Goal: Task Accomplishment & Management: Use online tool/utility

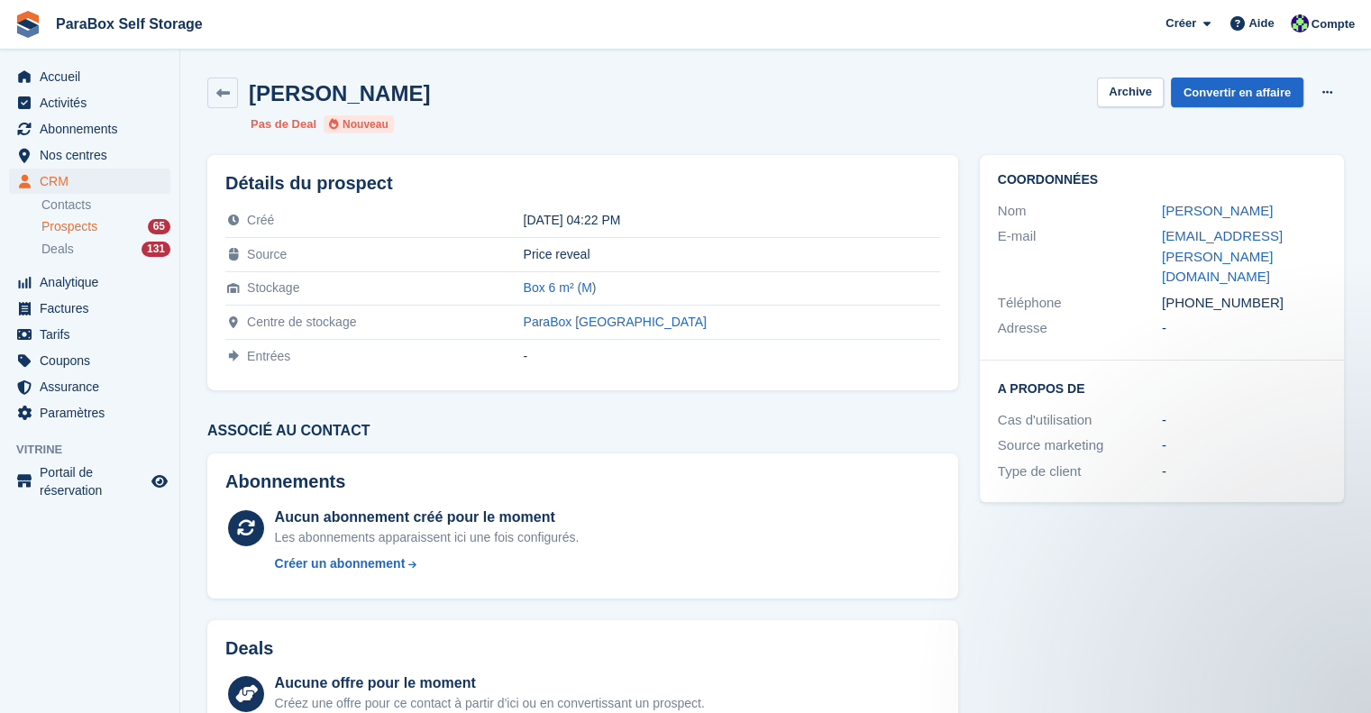
click at [78, 224] on span "Prospects" at bounding box center [69, 226] width 56 height 17
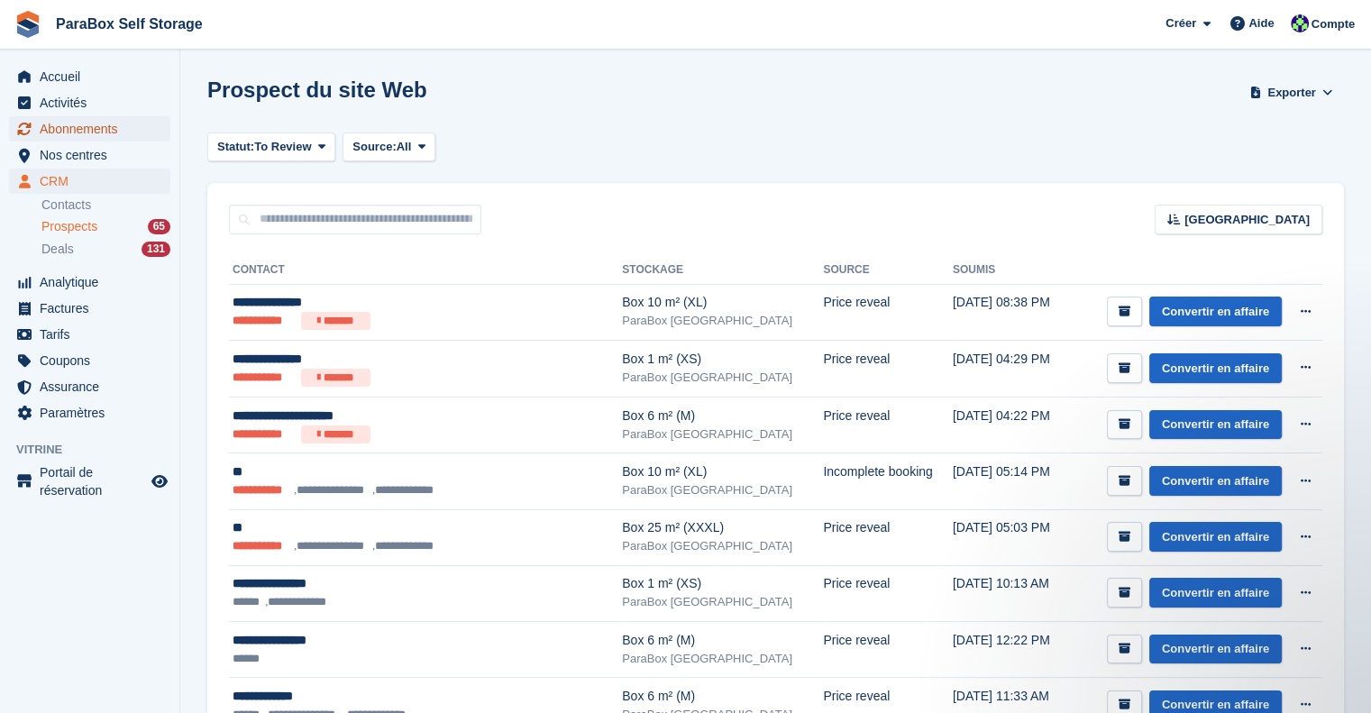
click at [105, 133] on span "Abonnements" at bounding box center [94, 128] width 108 height 25
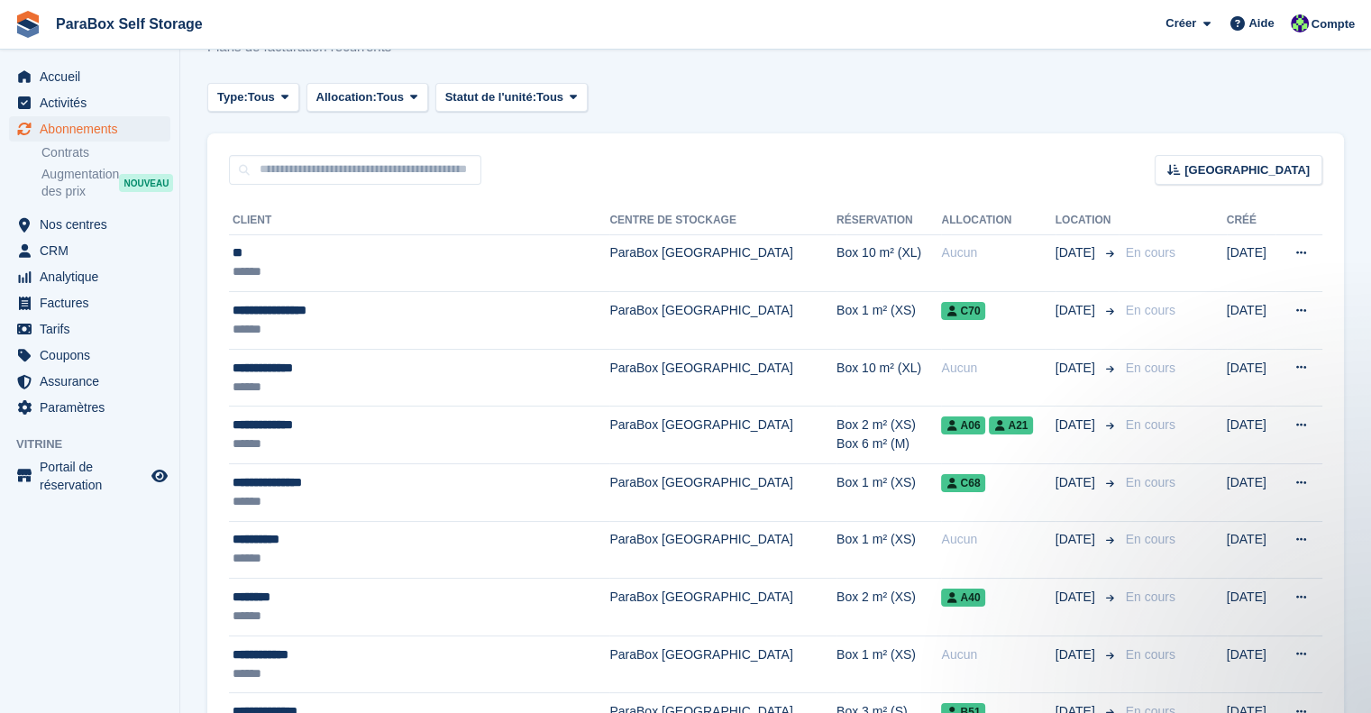
click at [860, 101] on div "Type: Tous Tous Prochain Précédent Actif Fin Allocation: Tous Tous Attribué Non…" at bounding box center [775, 98] width 1136 height 30
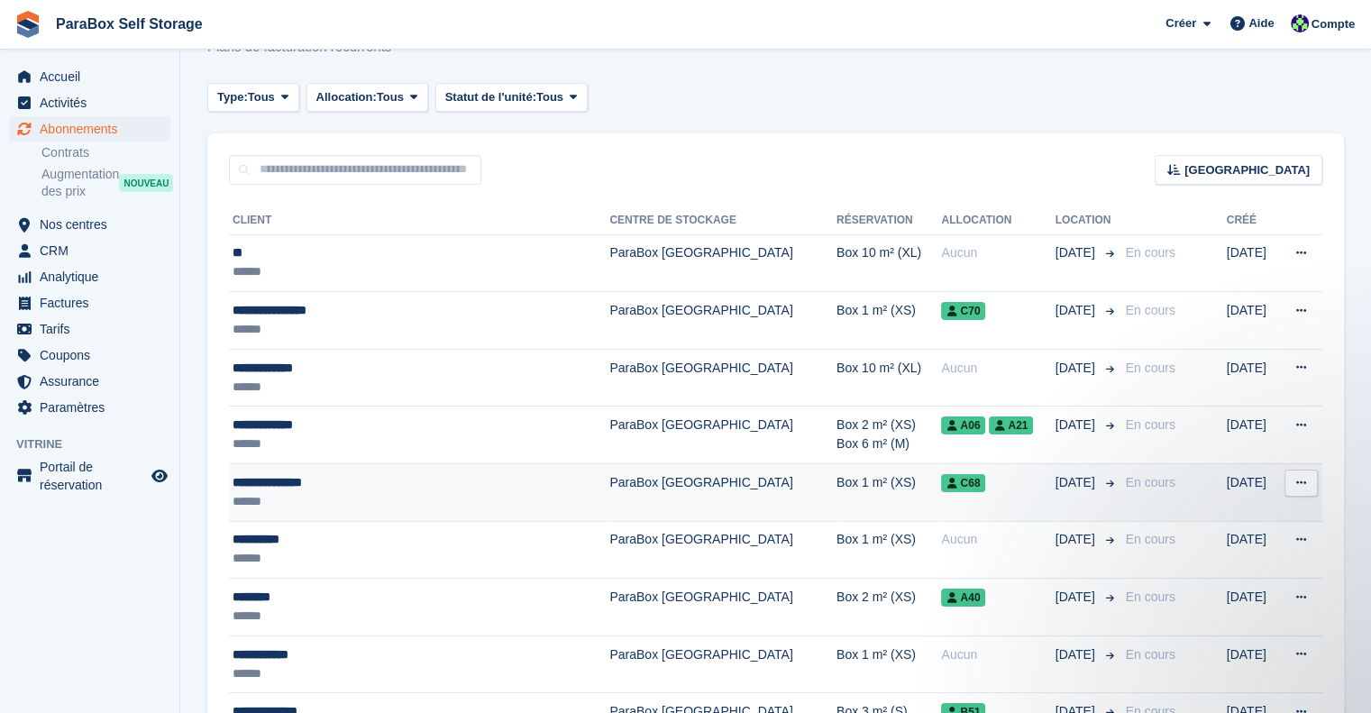
click at [398, 489] on div "**********" at bounding box center [385, 482] width 304 height 19
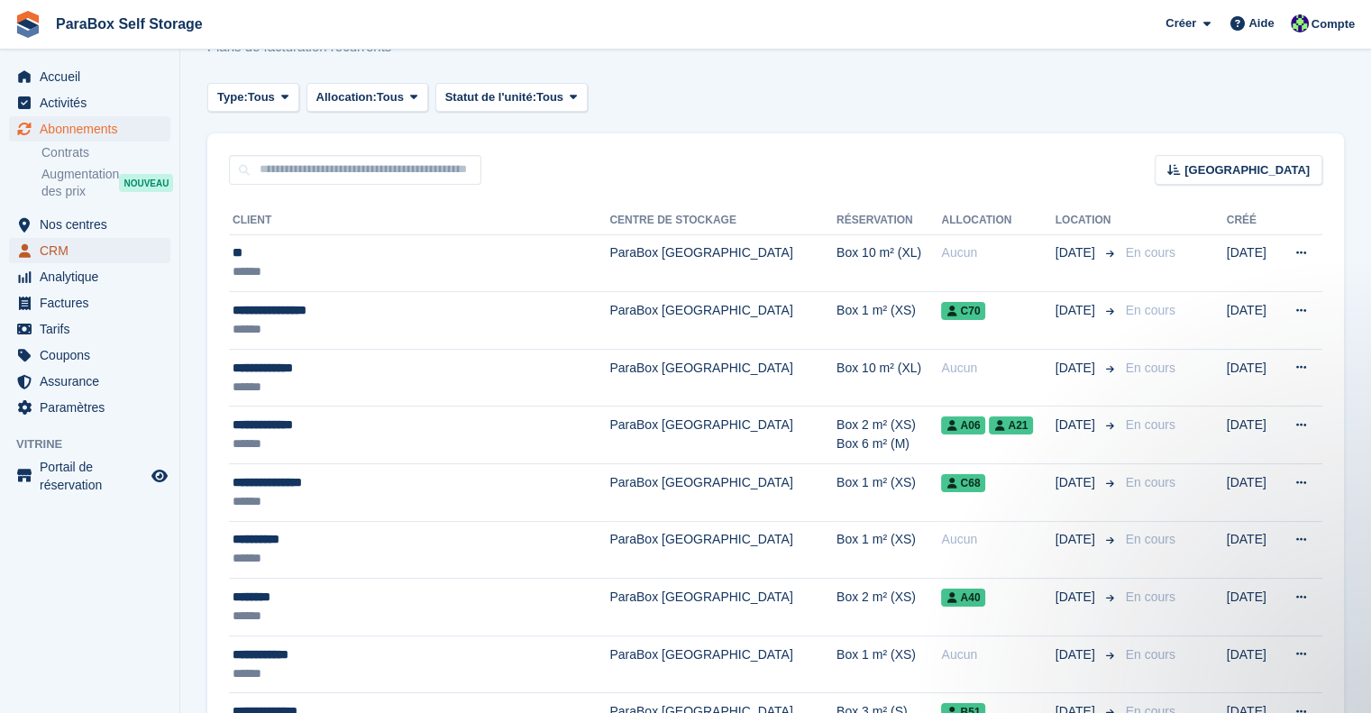
click at [98, 262] on span "CRM" at bounding box center [94, 250] width 108 height 25
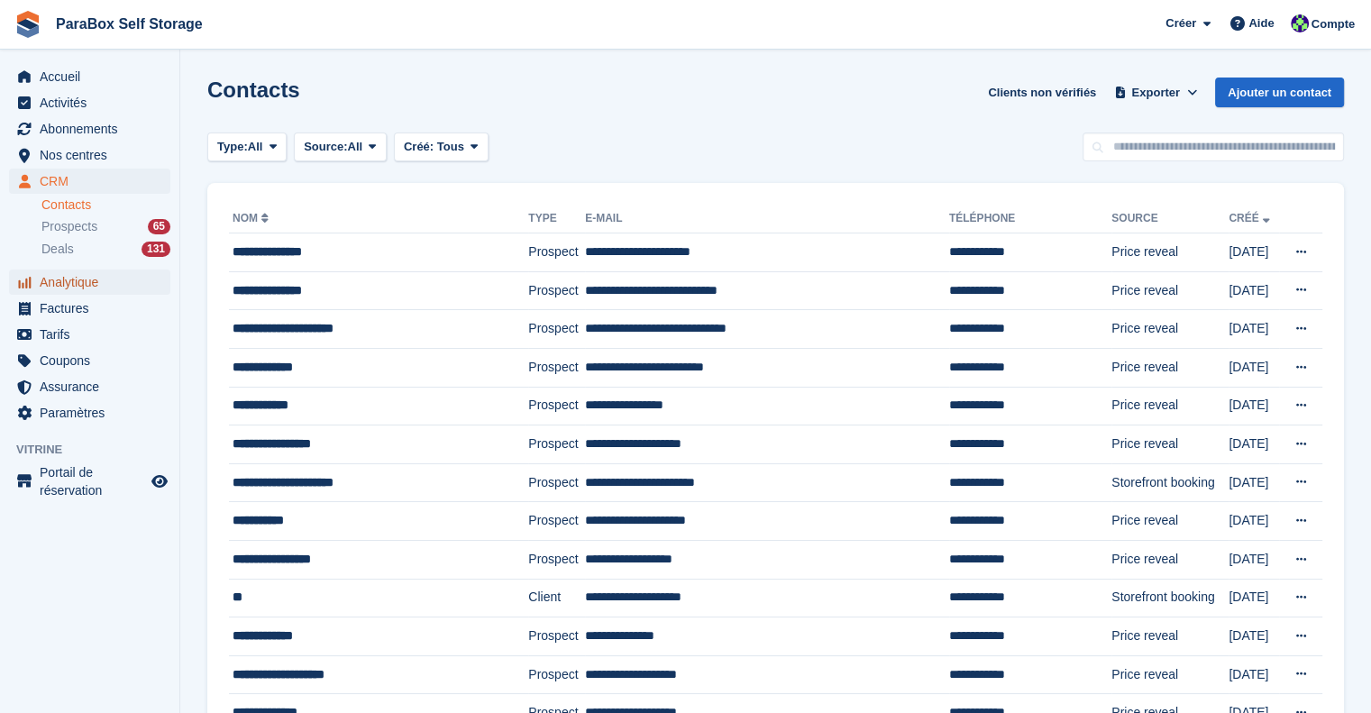
click at [105, 271] on span "Analytique" at bounding box center [94, 281] width 108 height 25
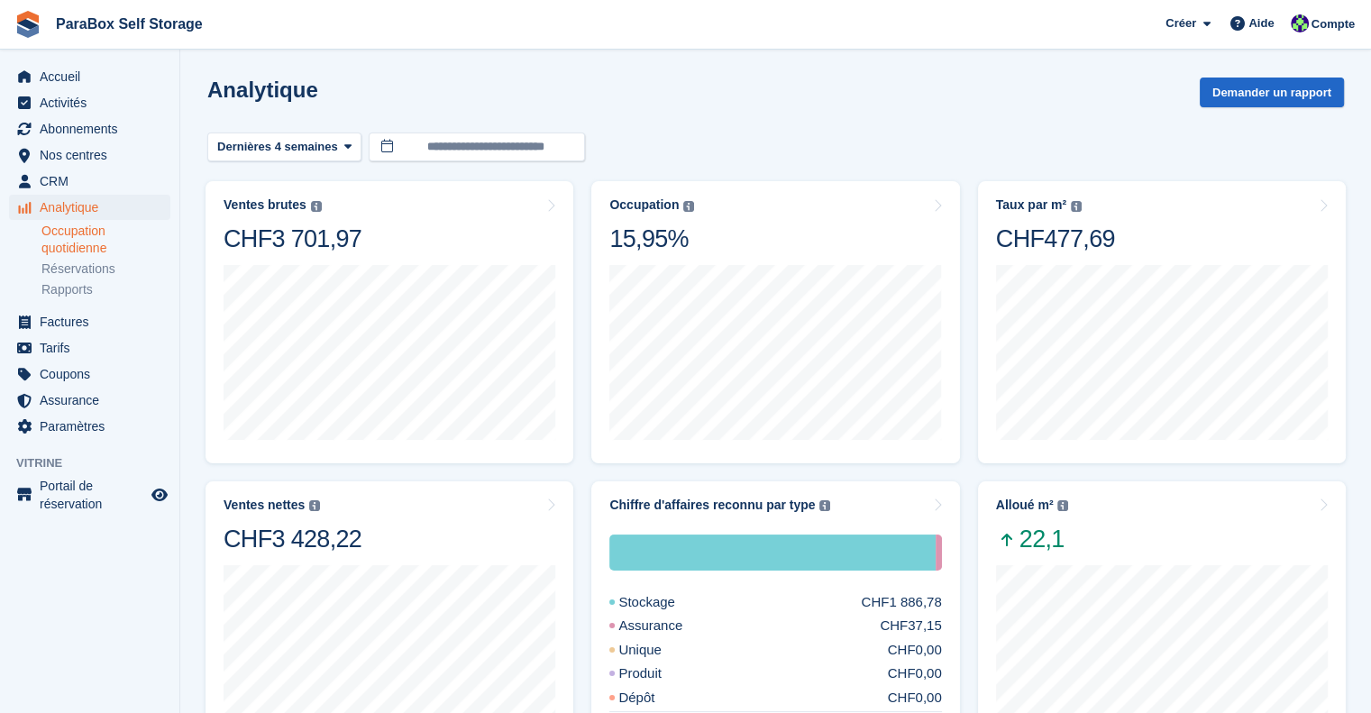
click at [98, 230] on link "Occupation quotidienne" at bounding box center [105, 240] width 129 height 34
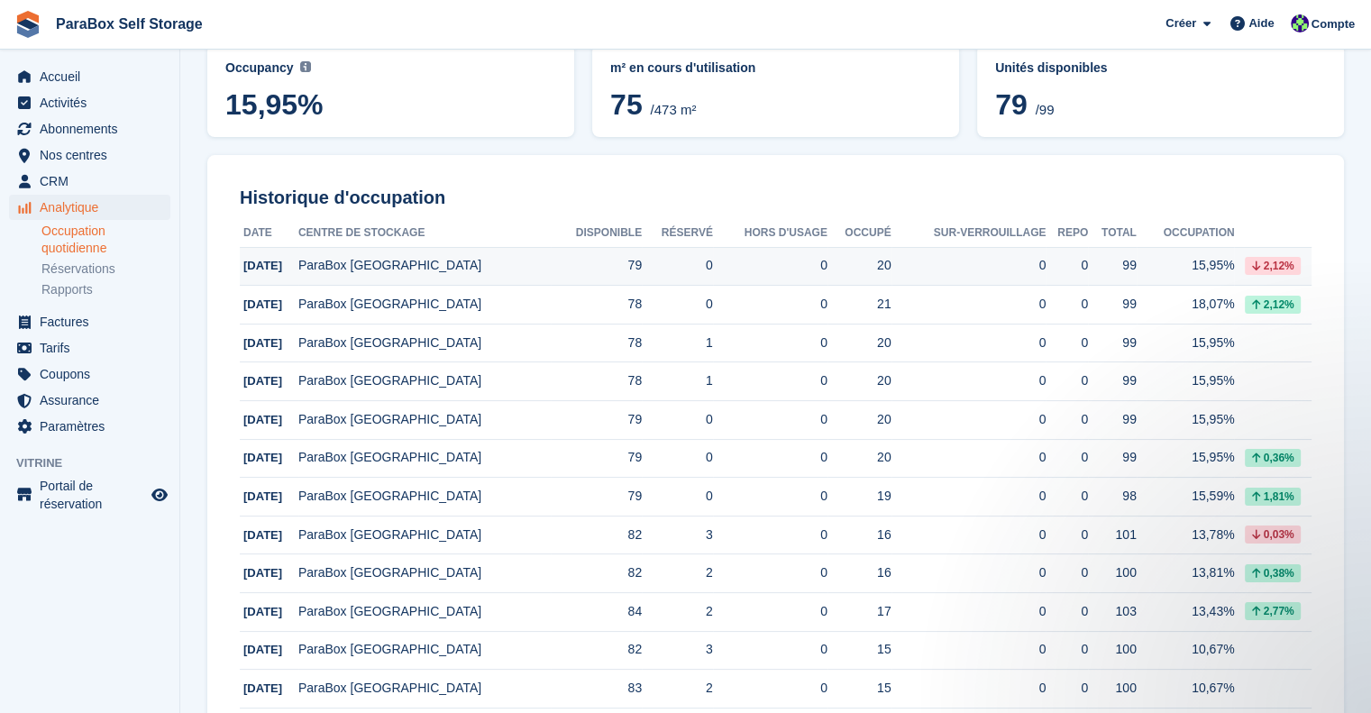
scroll to position [158, 0]
click at [54, 295] on link "Rapports" at bounding box center [105, 289] width 129 height 17
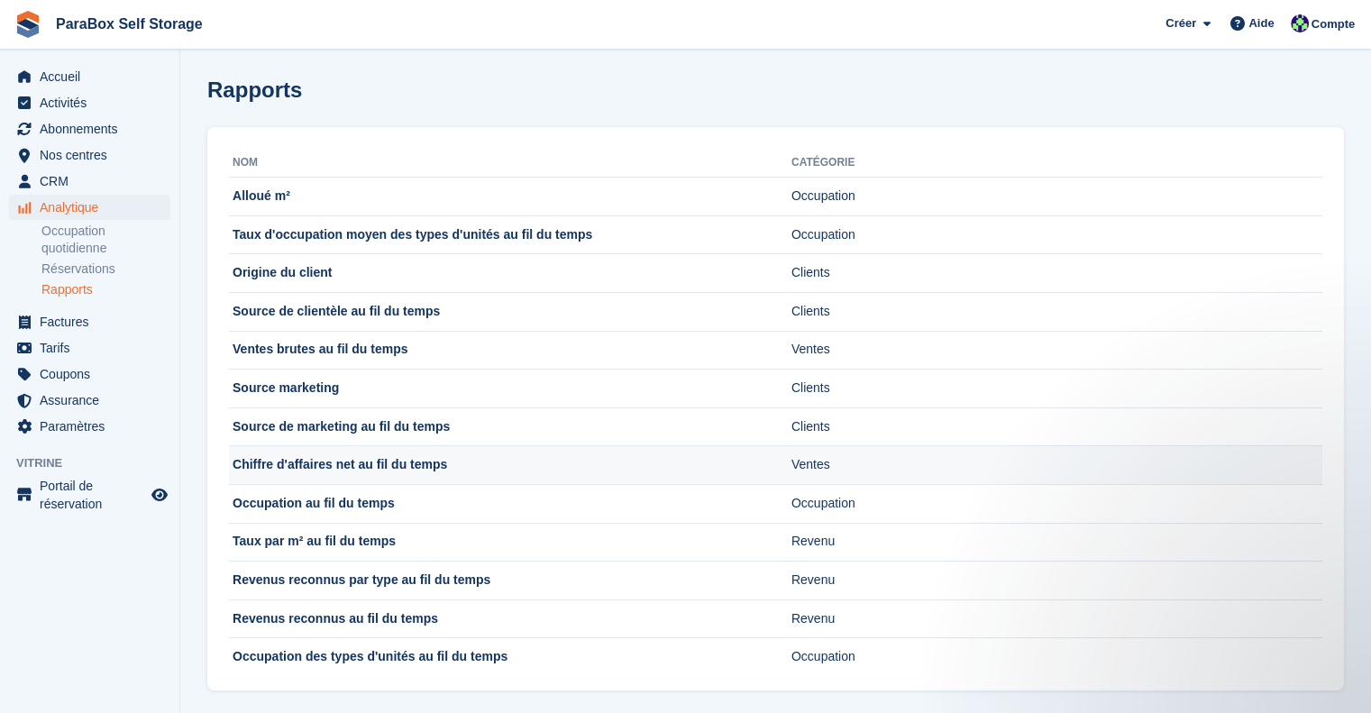
click at [346, 460] on td "Chiffre d'affaires net au fil du temps" at bounding box center [510, 465] width 562 height 39
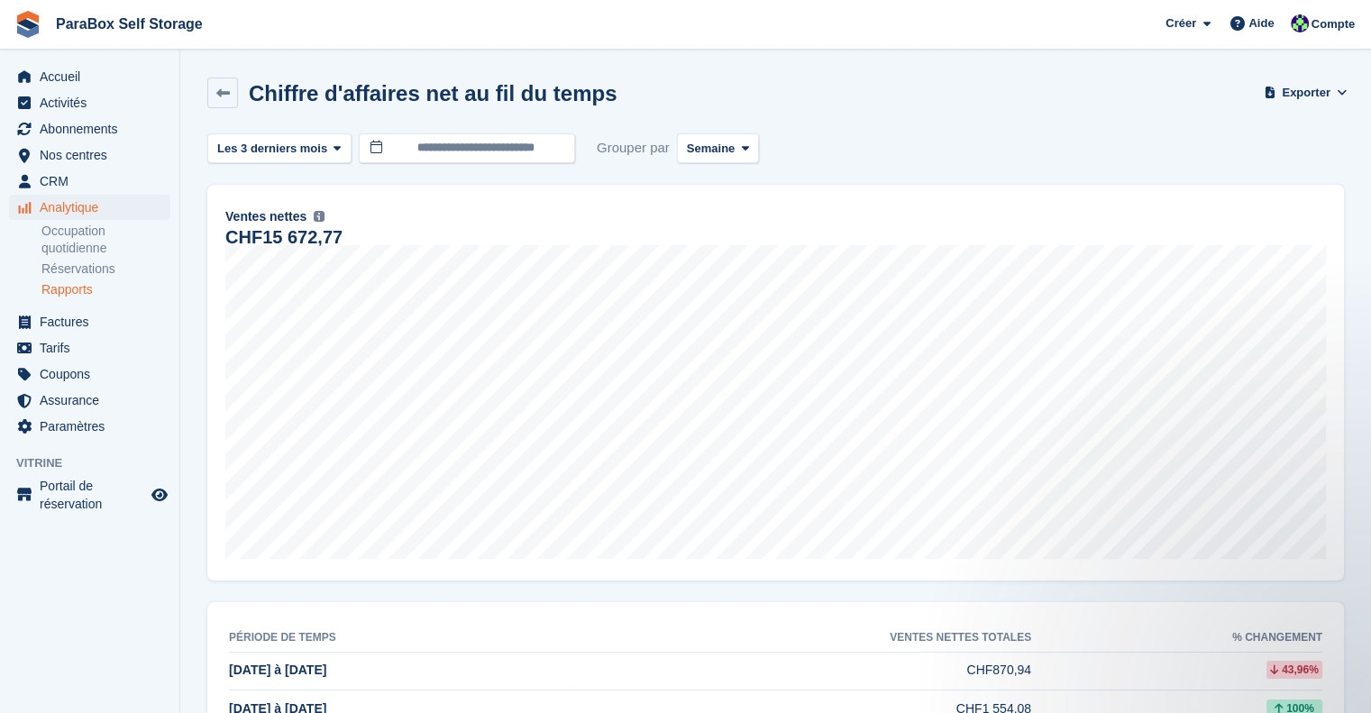
click at [94, 289] on link "Rapports" at bounding box center [105, 289] width 129 height 17
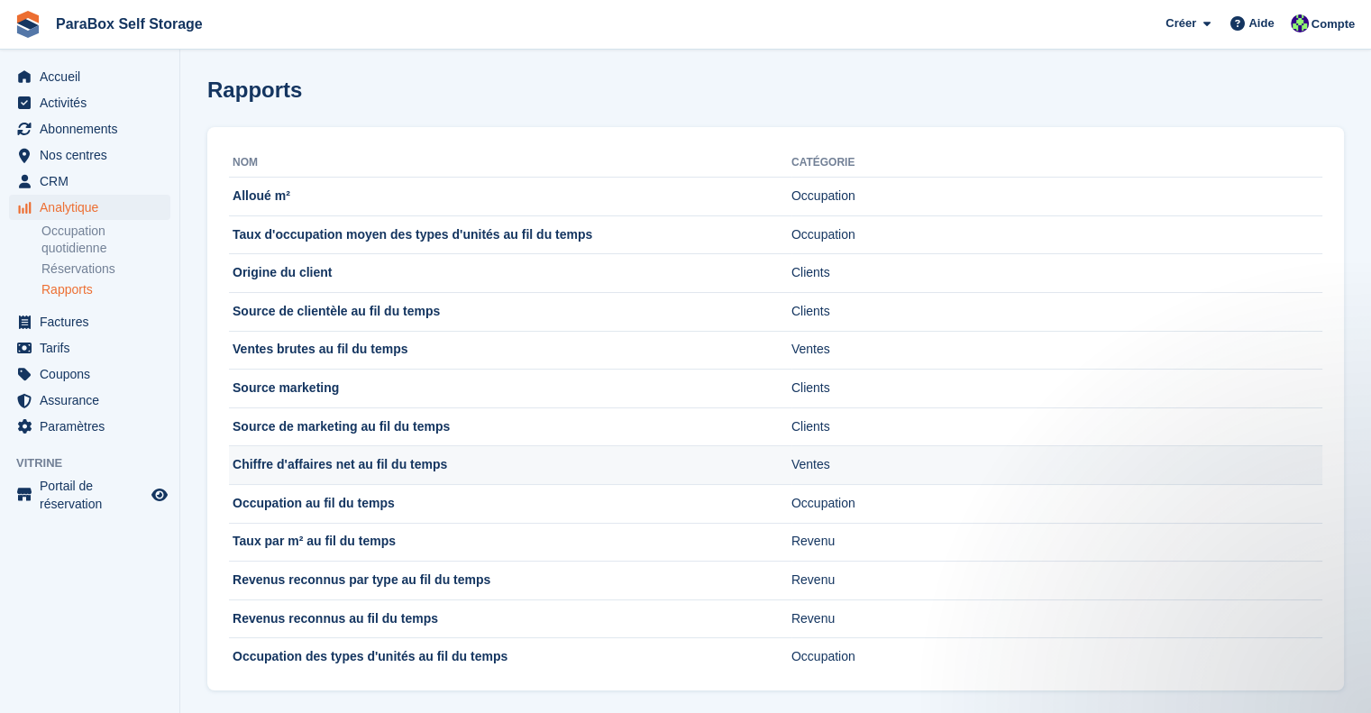
click at [406, 464] on td "Chiffre d'affaires net au fil du temps" at bounding box center [510, 465] width 562 height 39
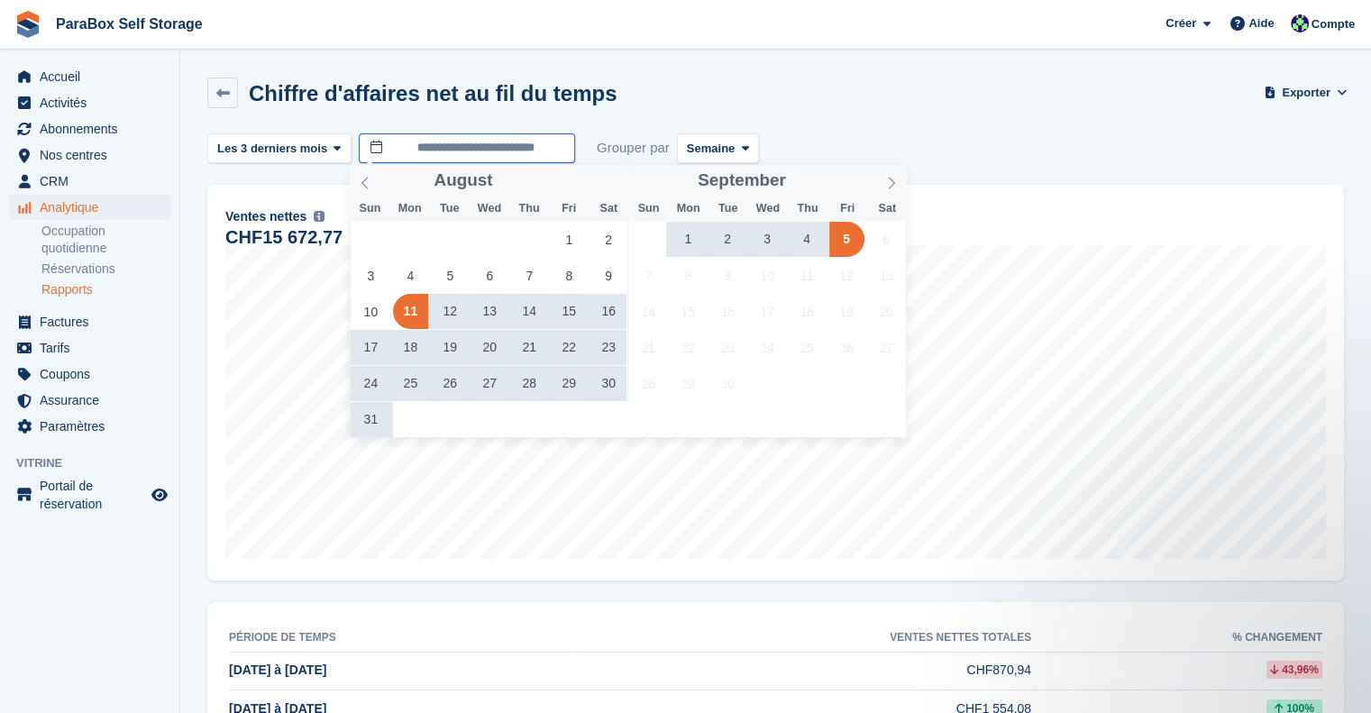
click at [443, 149] on input "**********" at bounding box center [467, 148] width 216 height 30
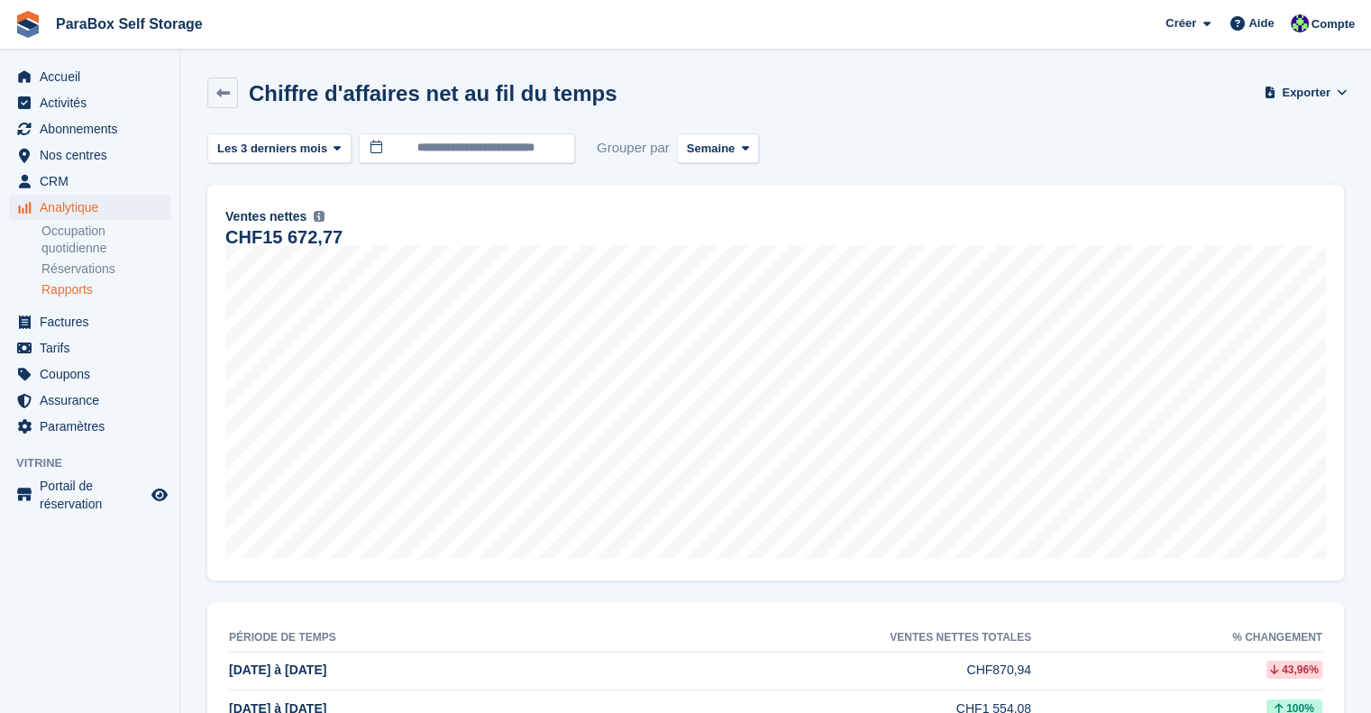
click at [592, 128] on div "Chiffre d'affaires net au fil du temps Exporter Exporter indicateurs de ventes …" at bounding box center [775, 104] width 1136 height 52
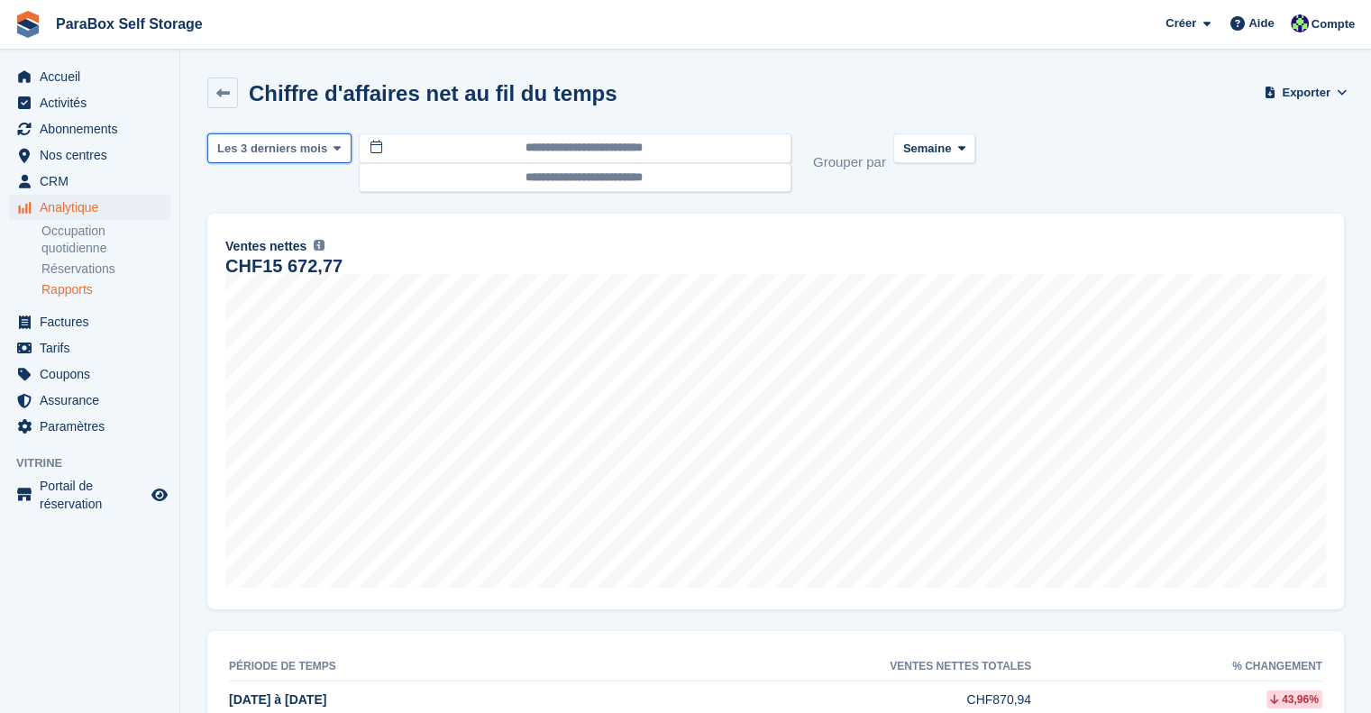
click at [330, 147] on span at bounding box center [337, 148] width 14 height 14
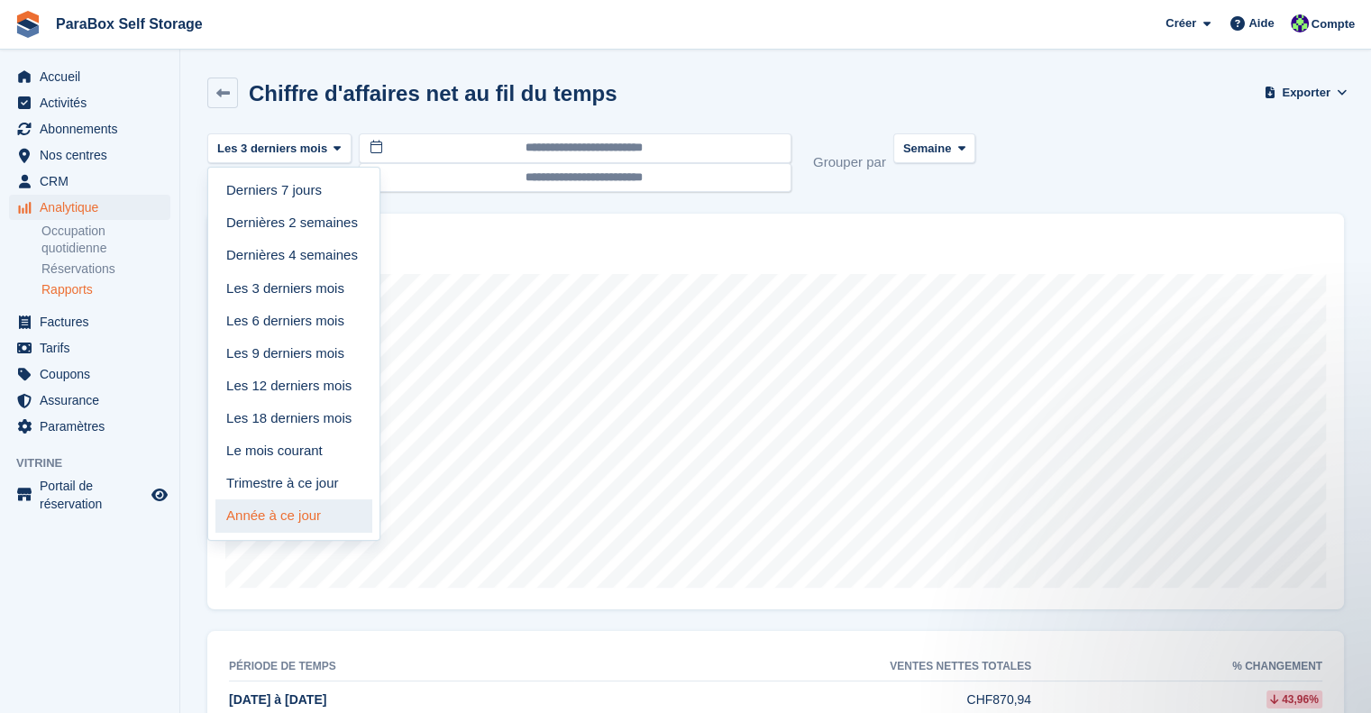
click at [302, 514] on link "Année à ce jour" at bounding box center [293, 515] width 157 height 32
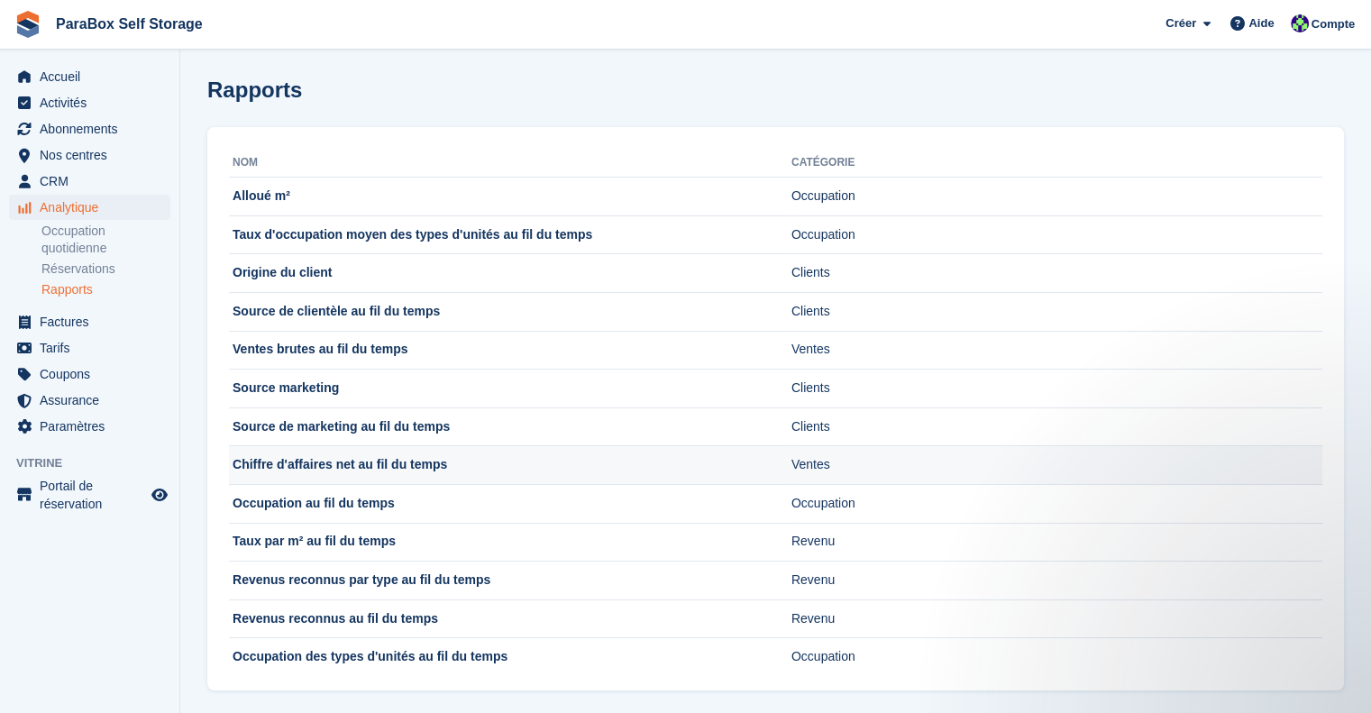
click at [424, 471] on td "Chiffre d'affaires net au fil du temps" at bounding box center [510, 465] width 562 height 39
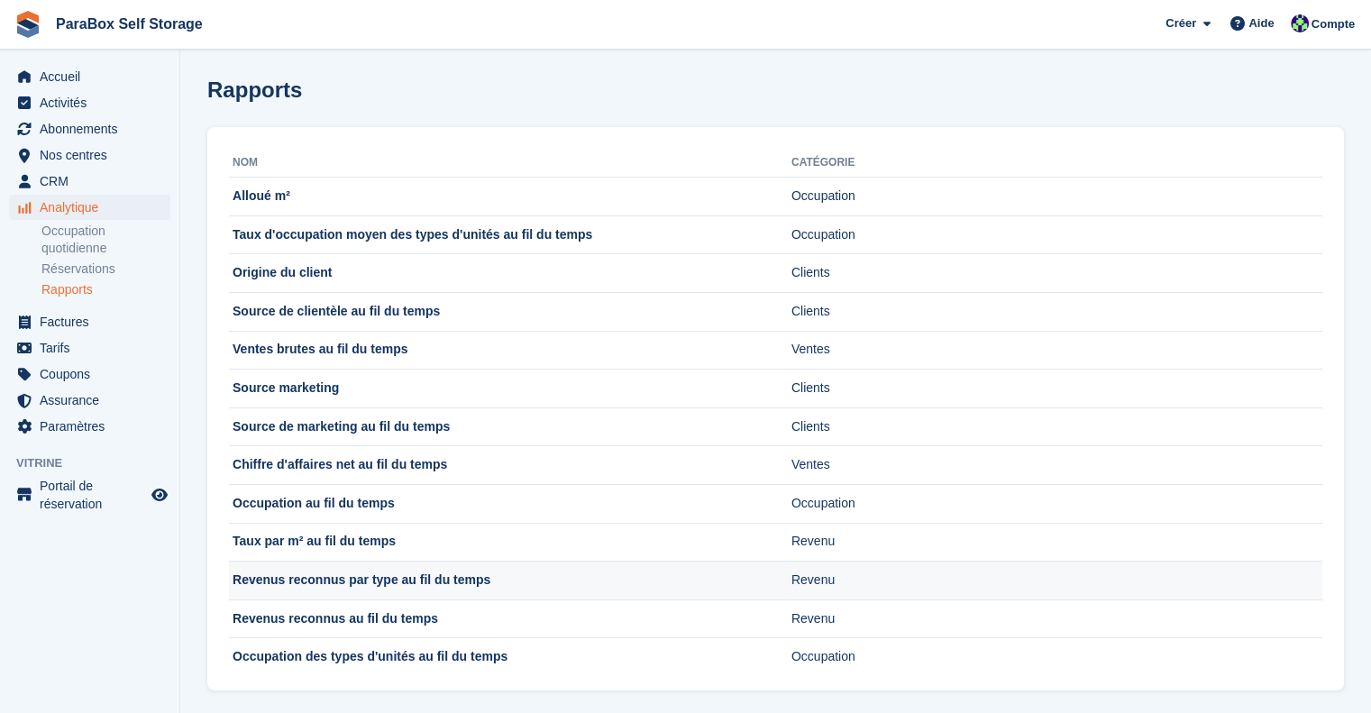
click at [409, 572] on td "Revenus reconnus par type au fil du temps" at bounding box center [510, 580] width 562 height 39
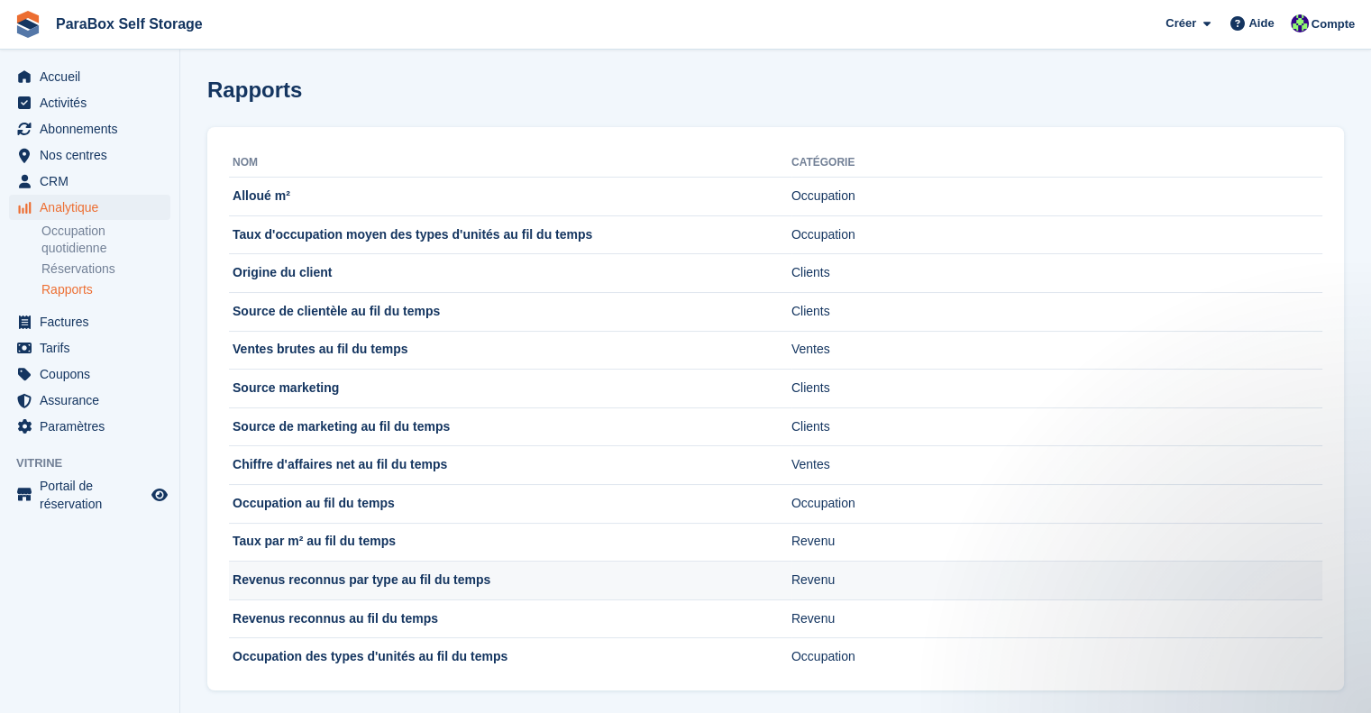
click at [422, 572] on td "Revenus reconnus par type au fil du temps" at bounding box center [510, 580] width 562 height 39
click at [379, 584] on td "Revenus reconnus par type au fil du temps" at bounding box center [510, 580] width 562 height 39
click at [368, 584] on td "Revenus reconnus par type au fil du temps" at bounding box center [510, 580] width 562 height 39
click at [58, 80] on span "Accueil" at bounding box center [94, 76] width 108 height 25
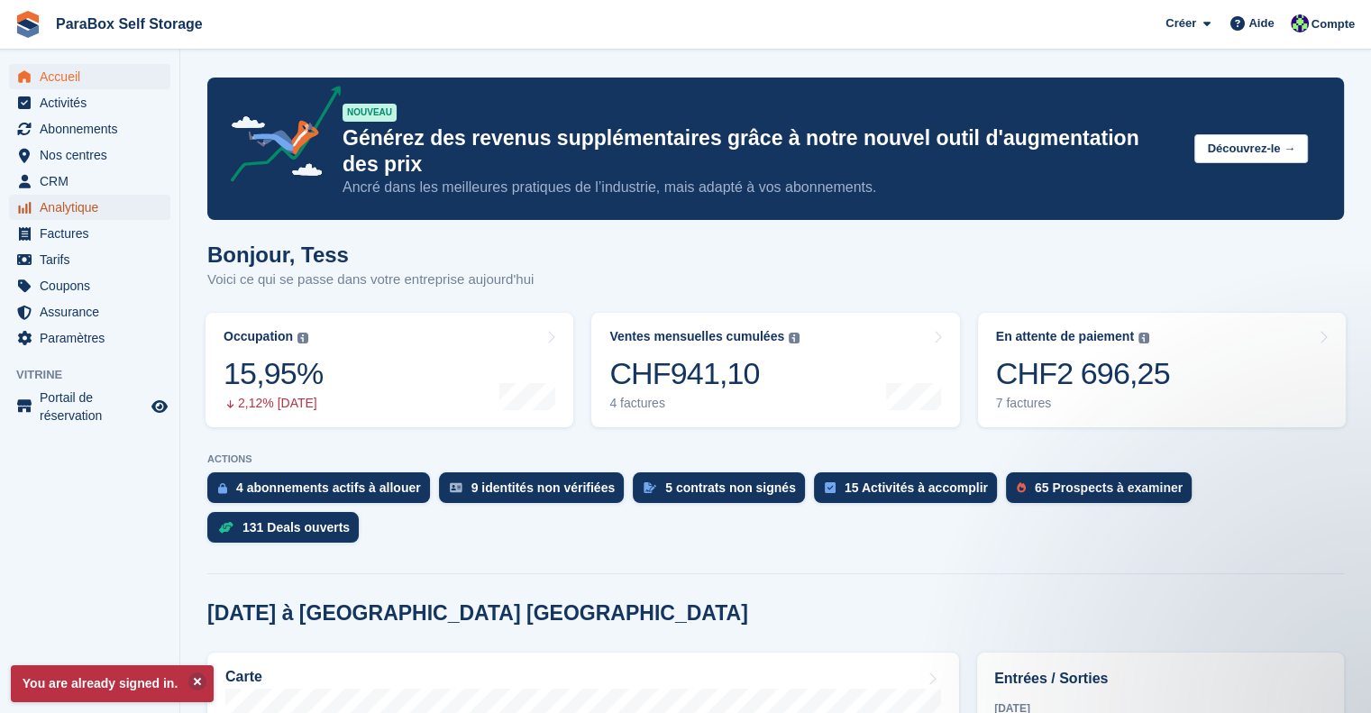
click at [61, 203] on span "Analytique" at bounding box center [94, 207] width 108 height 25
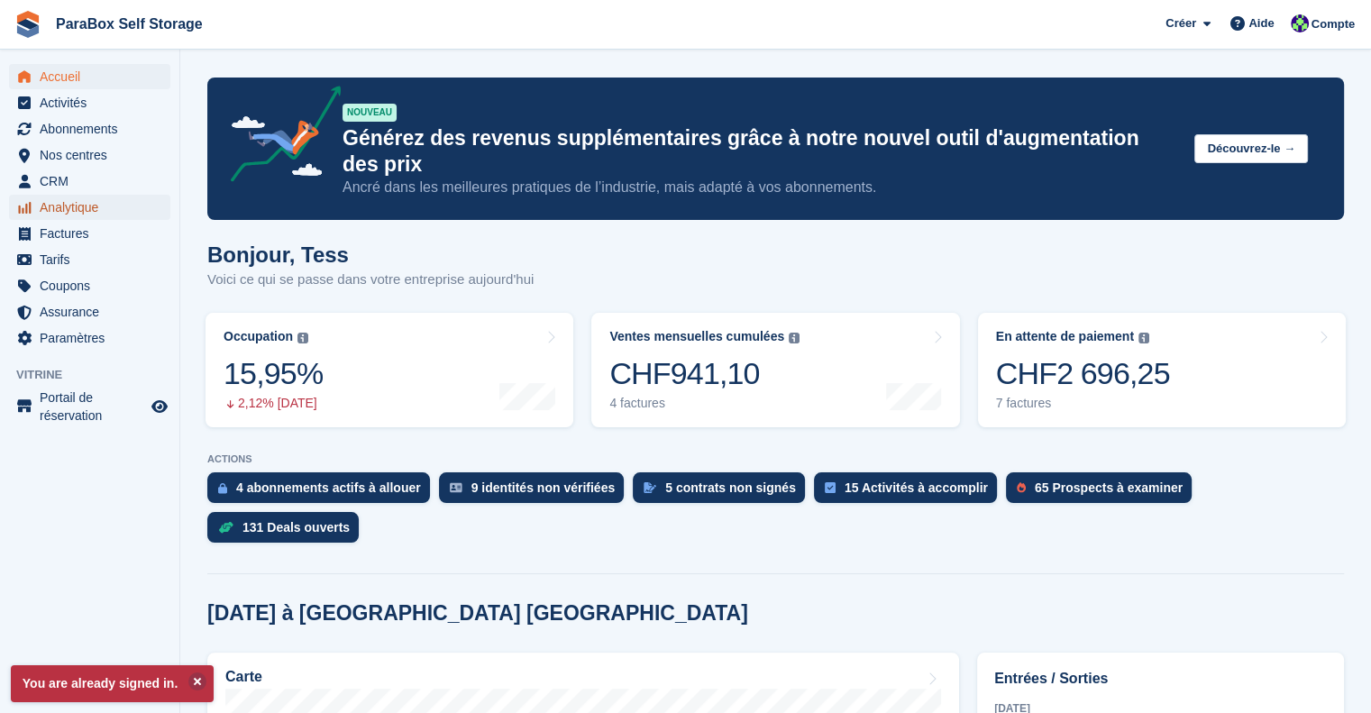
click at [70, 214] on span "Analytique" at bounding box center [94, 207] width 108 height 25
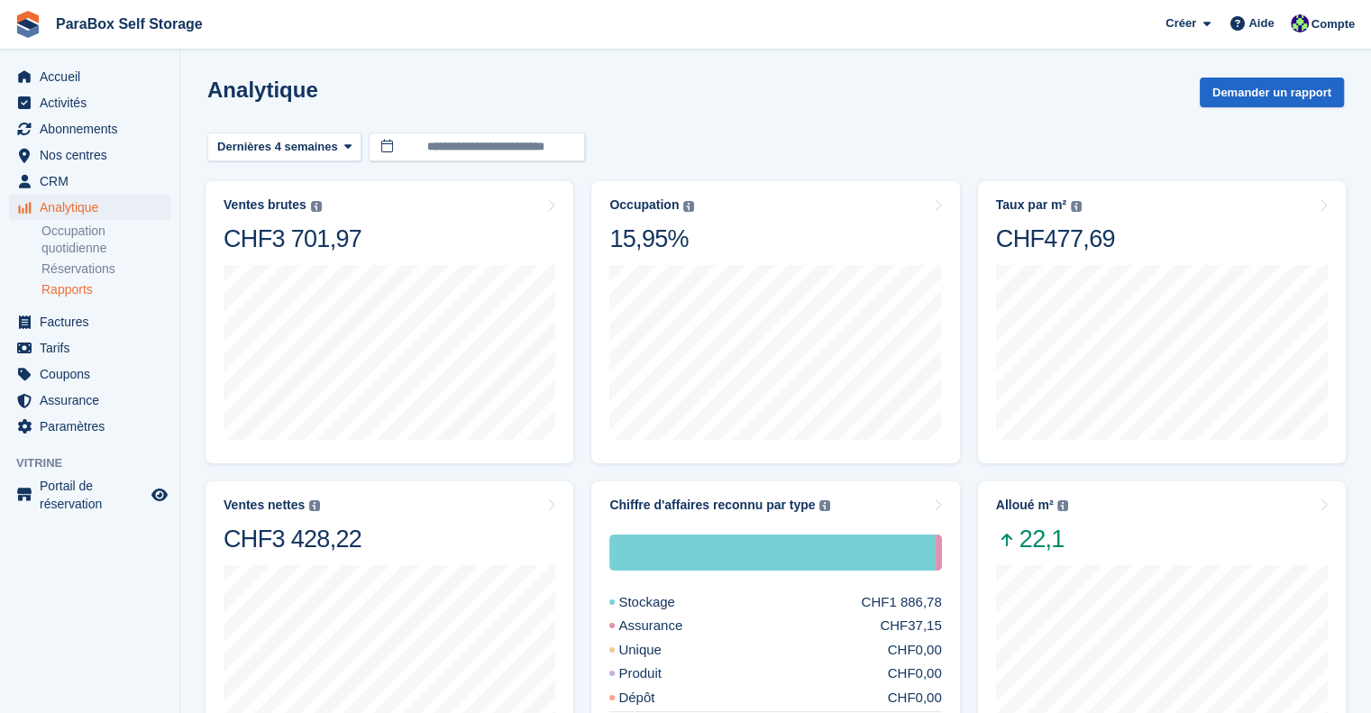
click at [96, 288] on link "Rapports" at bounding box center [105, 289] width 129 height 17
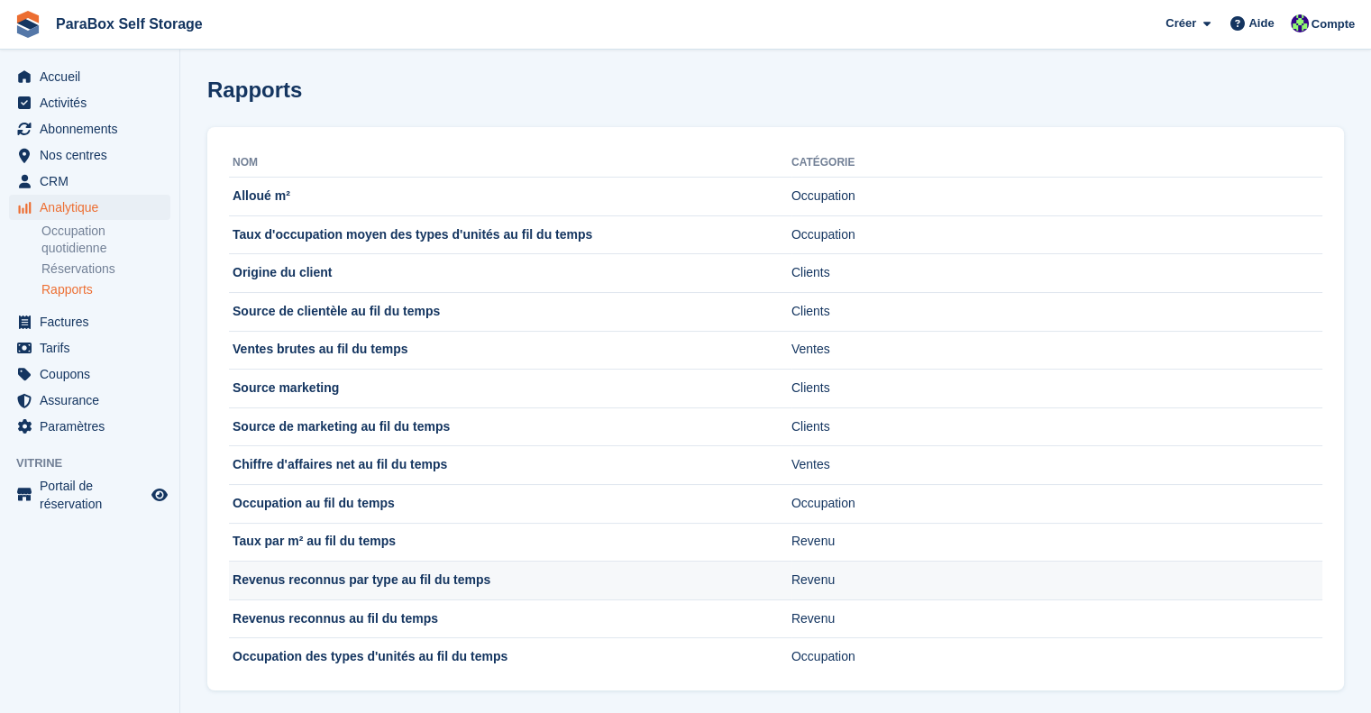
click at [350, 573] on td "Revenus reconnus par type au fil du temps" at bounding box center [510, 580] width 562 height 39
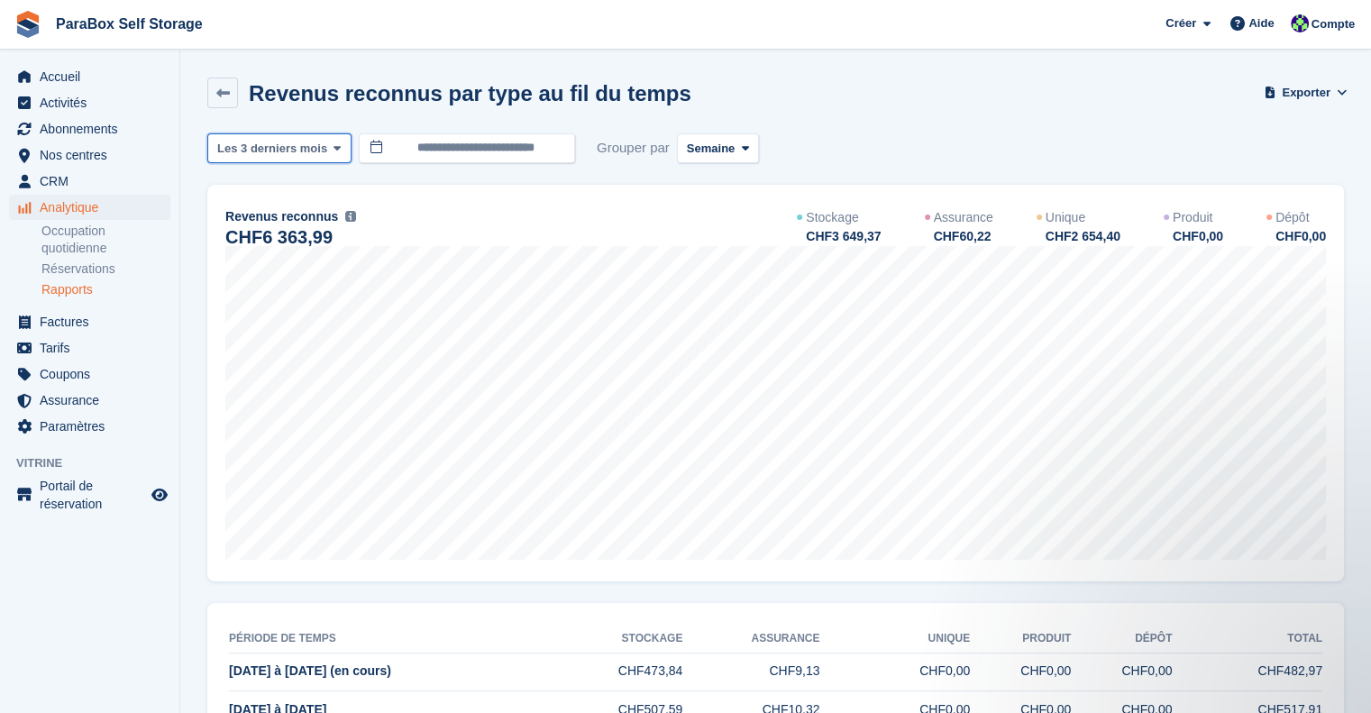
click at [333, 142] on icon at bounding box center [336, 148] width 7 height 12
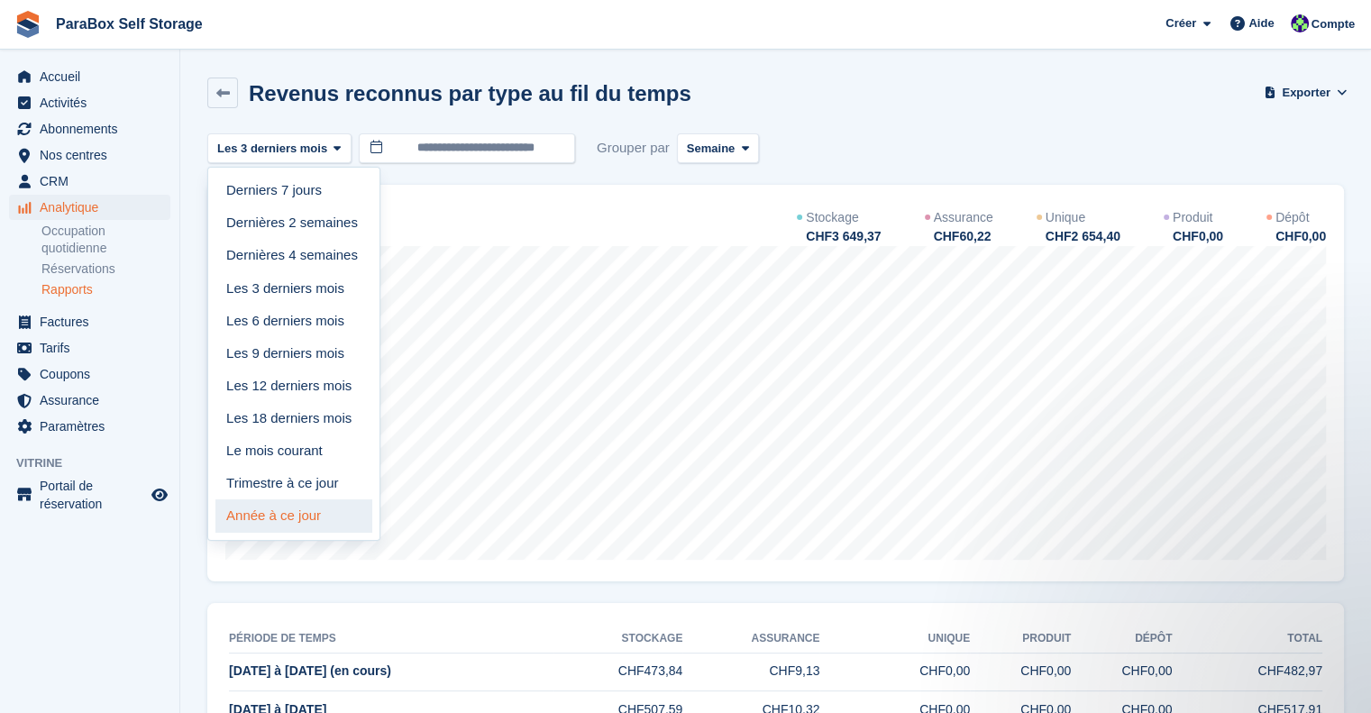
click at [285, 505] on link "Année à ce jour" at bounding box center [293, 515] width 157 height 32
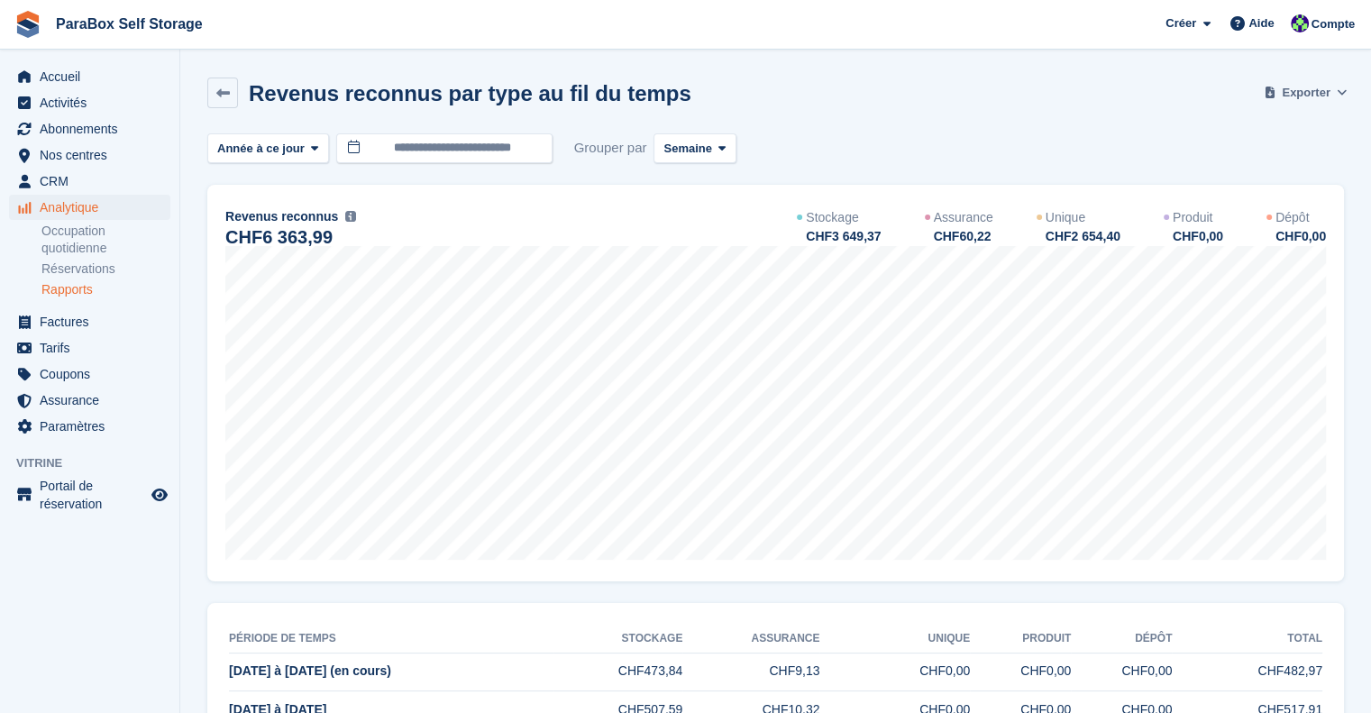
click at [1317, 87] on span "Exporter" at bounding box center [1306, 93] width 48 height 18
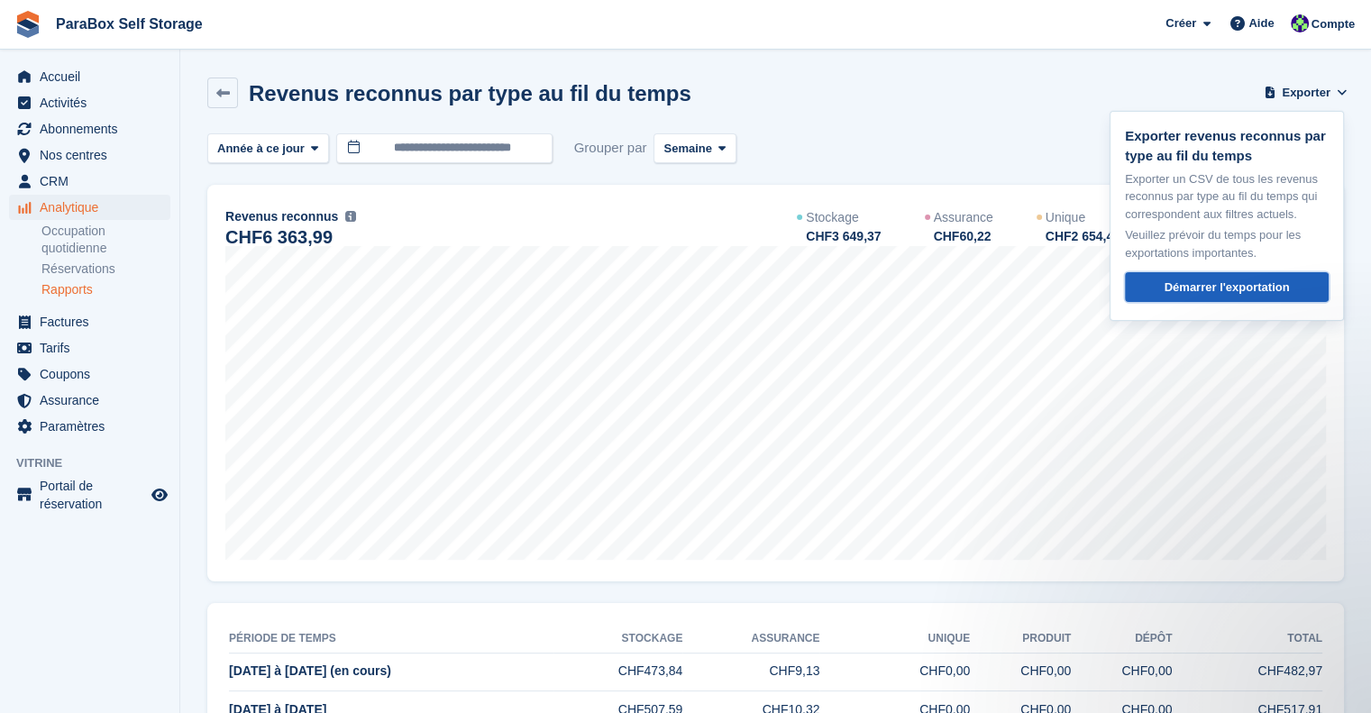
click at [1173, 288] on div "Démarrer l'exportation" at bounding box center [1226, 287] width 125 height 18
click at [679, 143] on span "Semaine" at bounding box center [687, 149] width 48 height 18
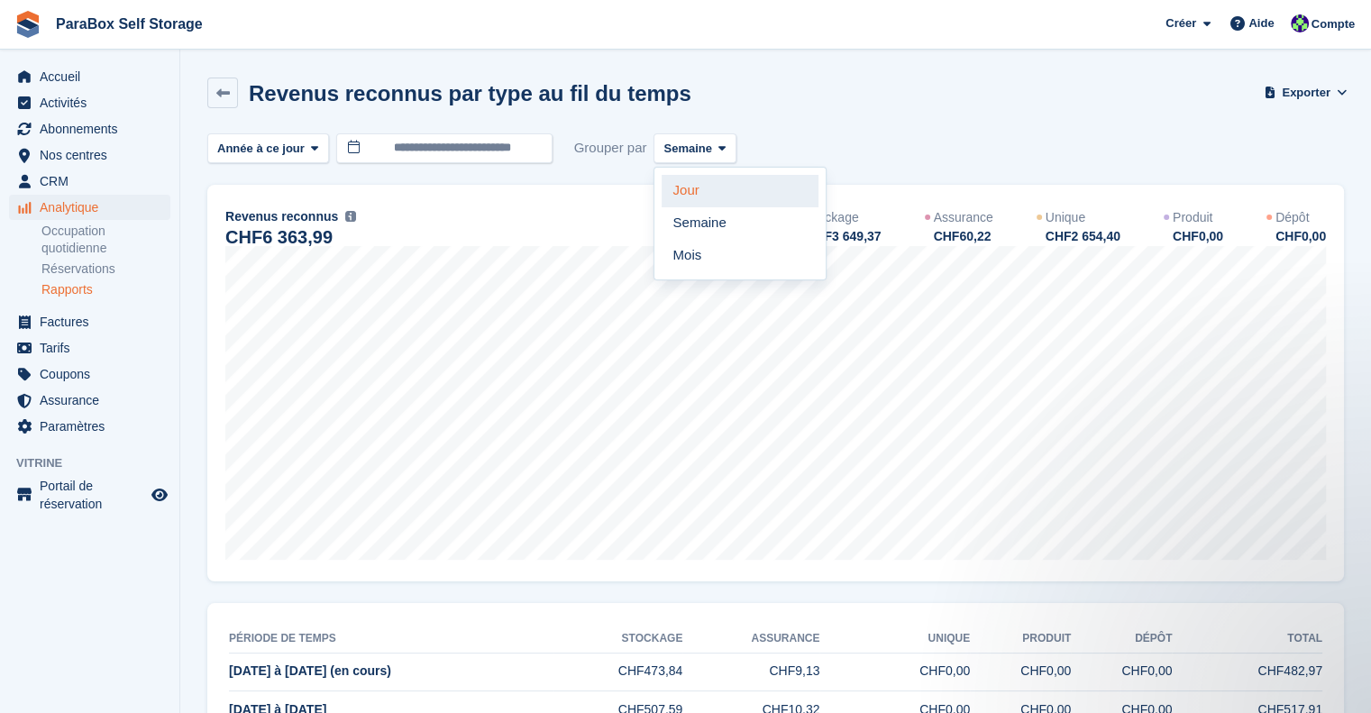
click at [699, 187] on link "Jour" at bounding box center [740, 191] width 157 height 32
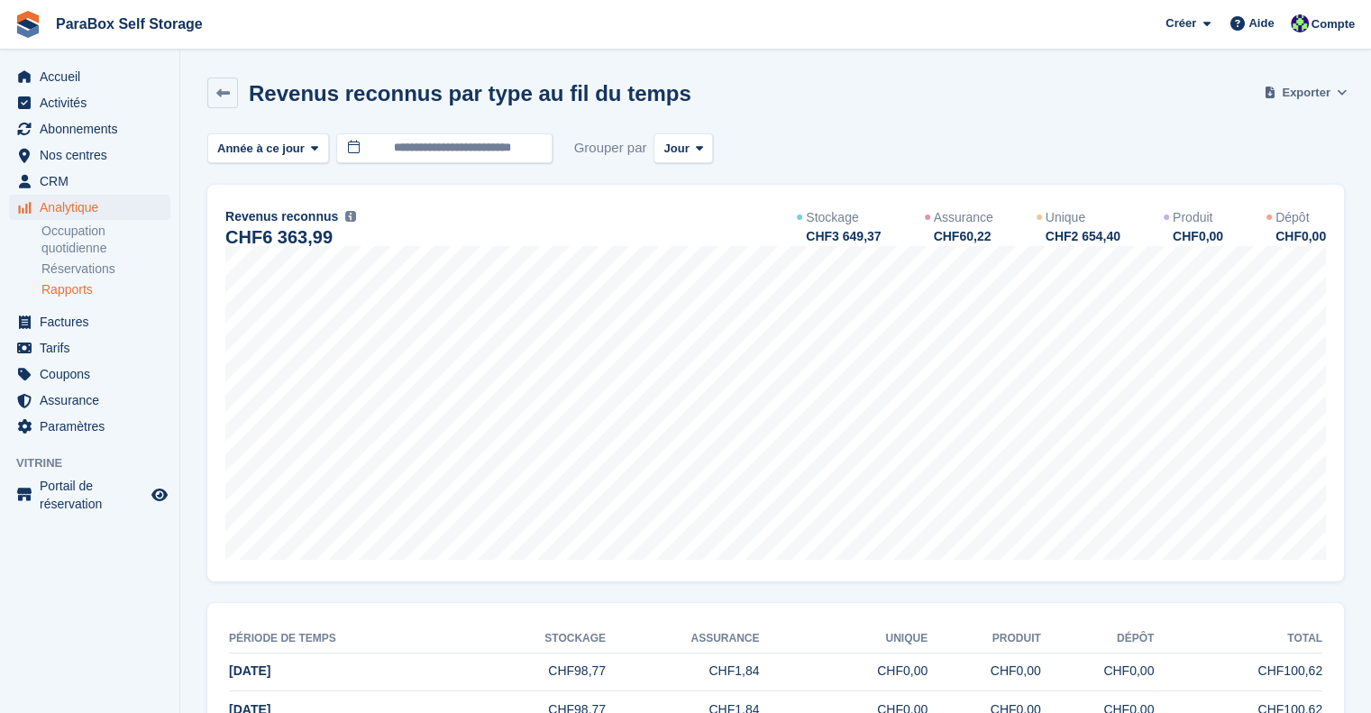
click at [1312, 98] on span "Exporter" at bounding box center [1306, 93] width 48 height 18
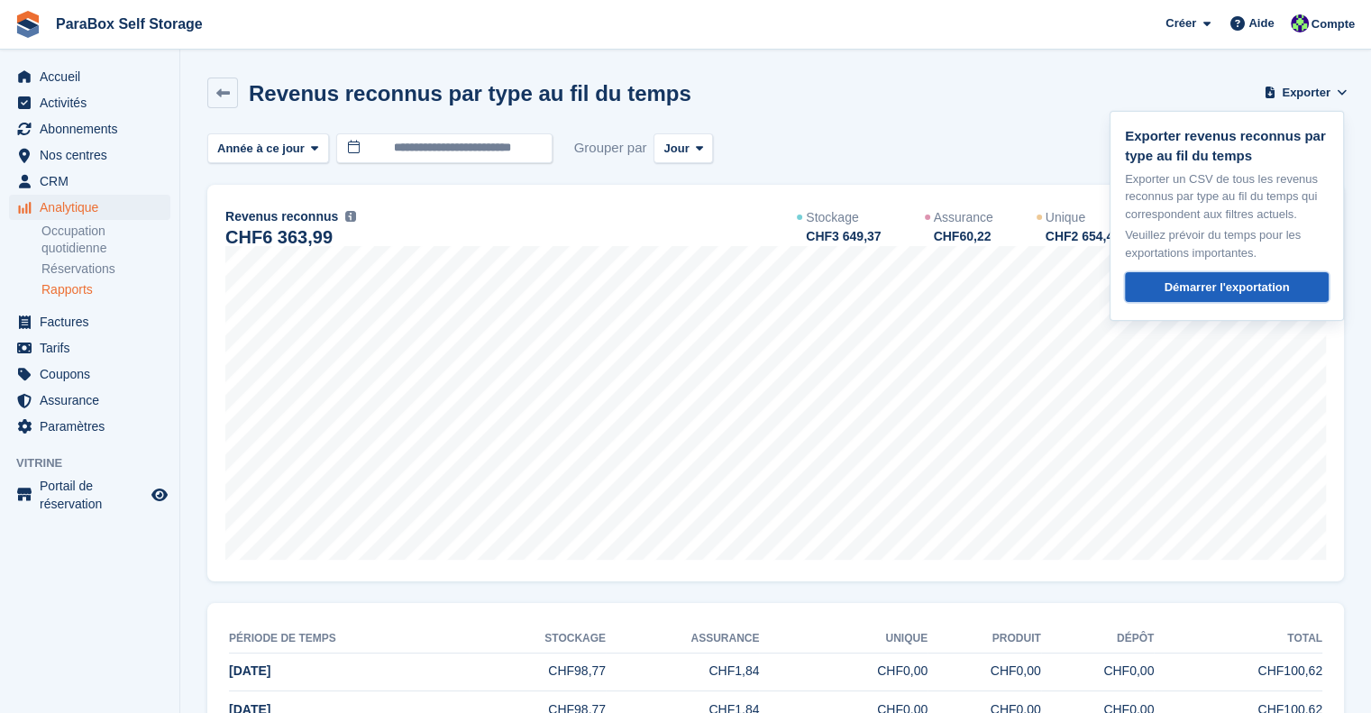
click at [1242, 288] on div "Démarrer l'exportation" at bounding box center [1226, 287] width 125 height 18
